Goal: Transaction & Acquisition: Purchase product/service

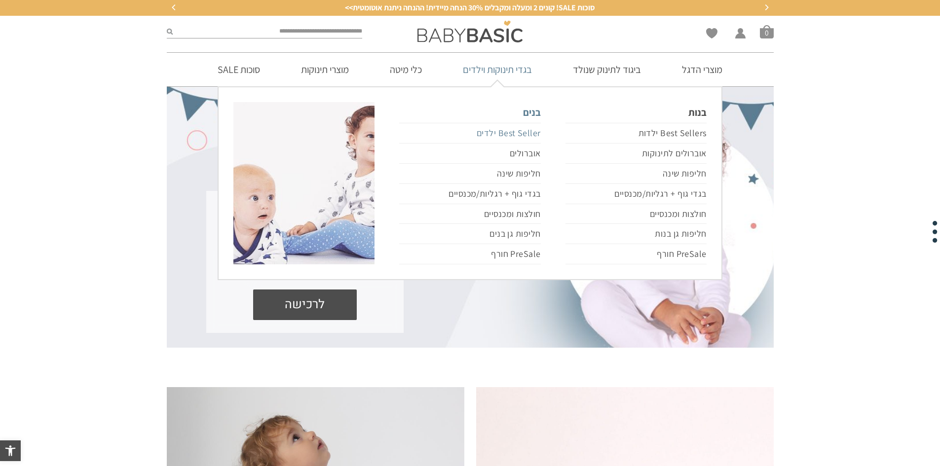
click at [527, 141] on link "Best Seller ילדים" at bounding box center [469, 133] width 141 height 21
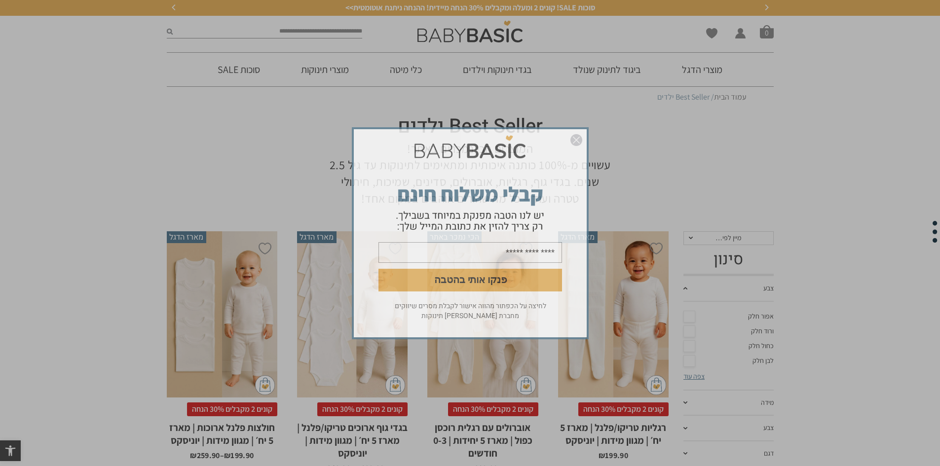
click at [579, 140] on img "סגור" at bounding box center [577, 140] width 12 height 12
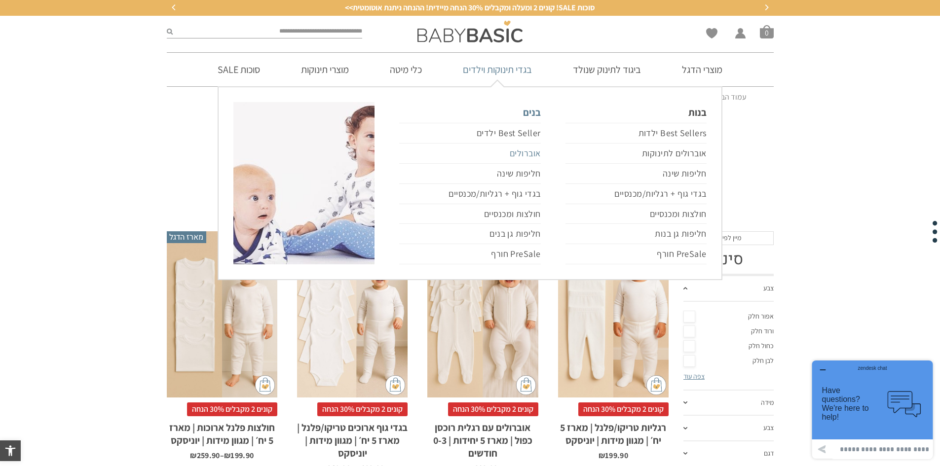
click at [525, 156] on link "אוברולים" at bounding box center [469, 154] width 141 height 20
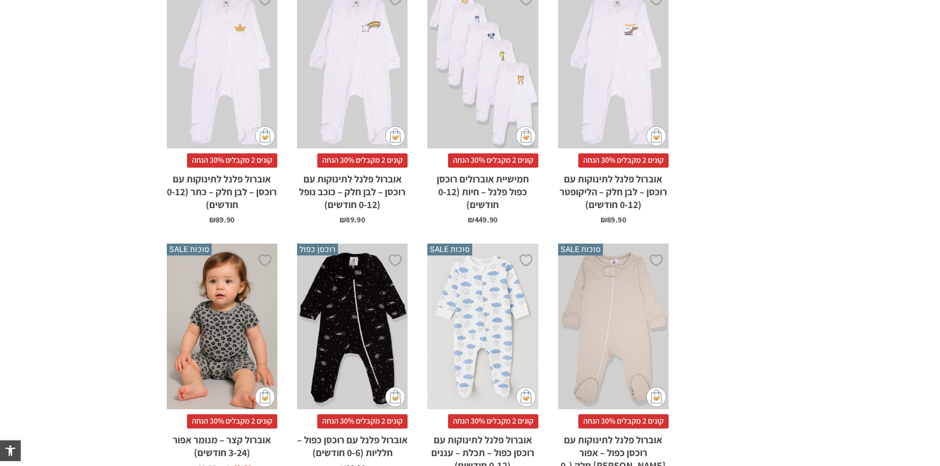
scroll to position [1085, 0]
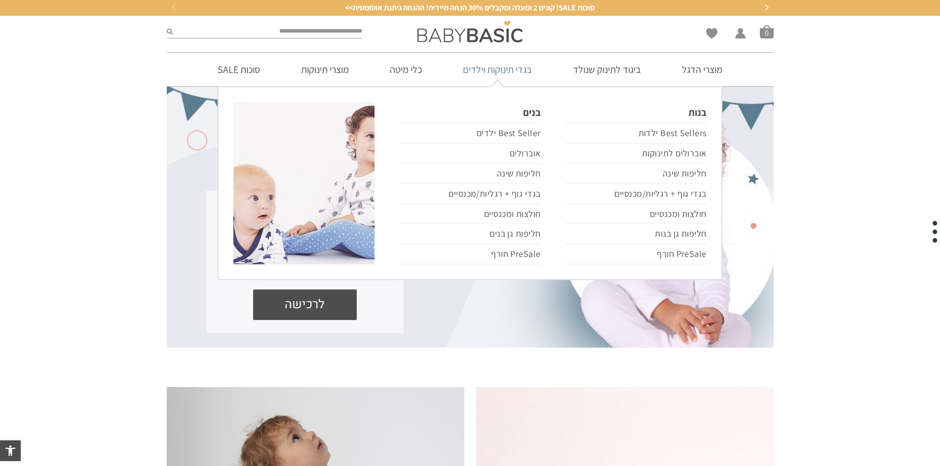
click at [515, 71] on link "בגדי תינוקות וילדים" at bounding box center [497, 70] width 99 height 34
click at [522, 137] on link "Best Seller ילדים" at bounding box center [469, 133] width 141 height 21
